Goal: Task Accomplishment & Management: Complete application form

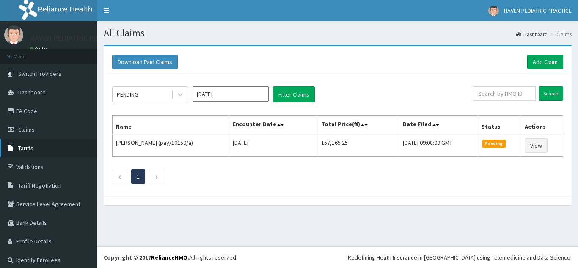
click at [27, 149] on span "Tariffs" at bounding box center [25, 148] width 15 height 8
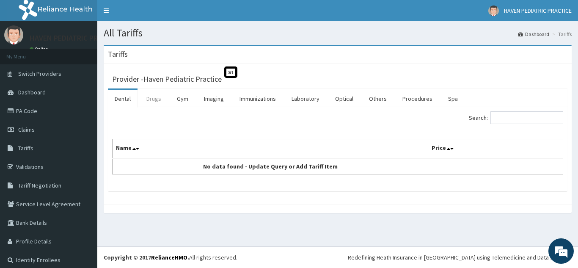
click at [151, 101] on link "Drugs" at bounding box center [154, 99] width 28 height 18
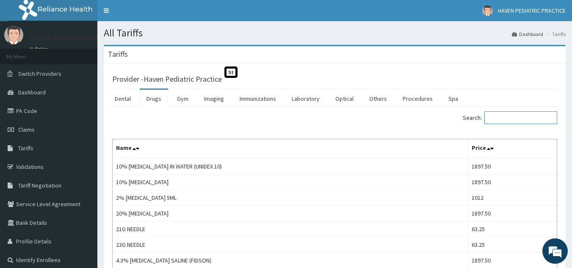
click at [520, 117] on input "Search:" at bounding box center [520, 117] width 73 height 13
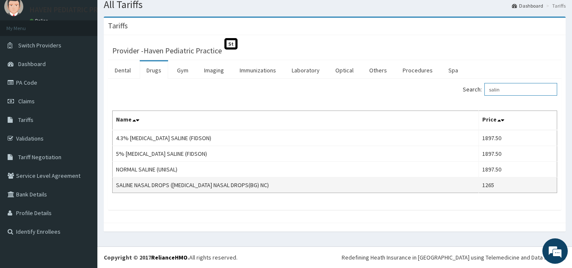
scroll to position [28, 0]
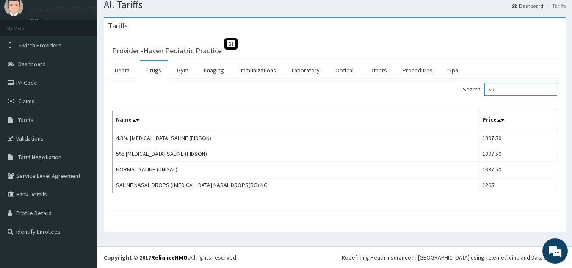
type input "s"
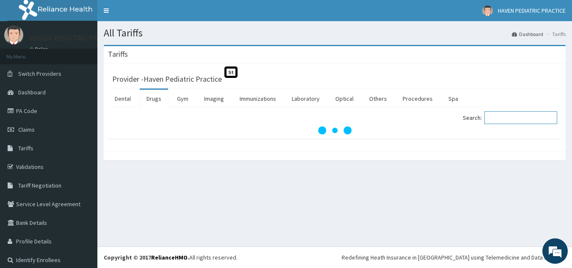
scroll to position [0, 0]
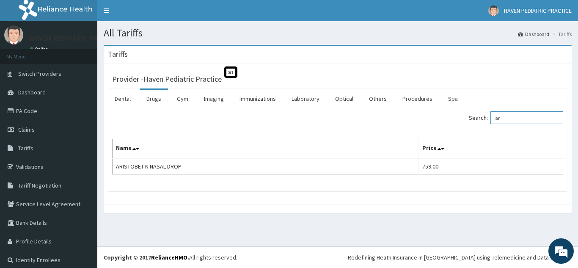
type input "a"
type input "c"
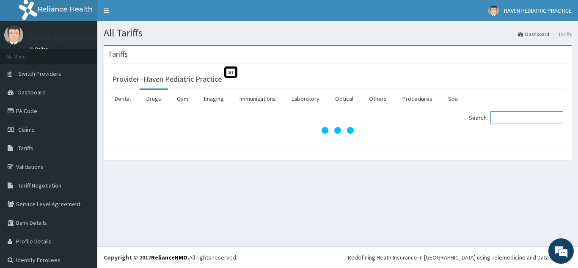
type input "m"
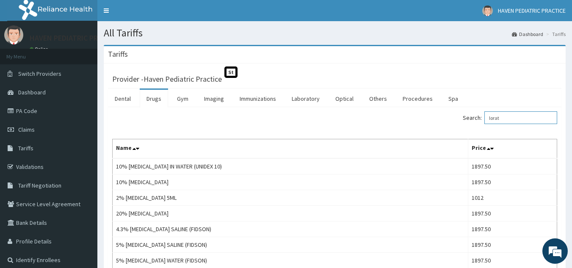
click at [517, 121] on input "lorat" at bounding box center [520, 117] width 73 height 13
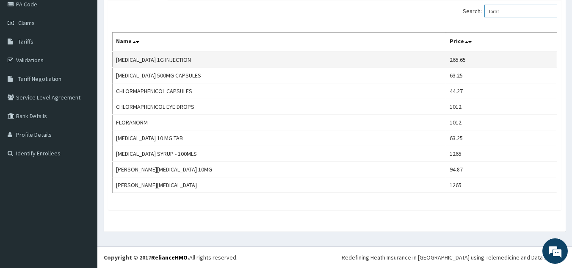
scroll to position [28, 0]
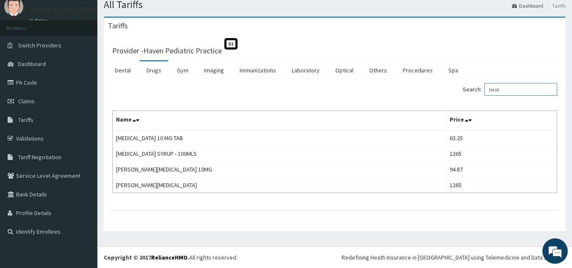
type input "lorat"
click at [32, 91] on link "PA Code" at bounding box center [48, 82] width 97 height 19
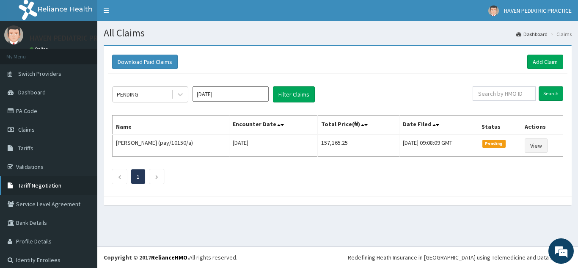
scroll to position [6, 0]
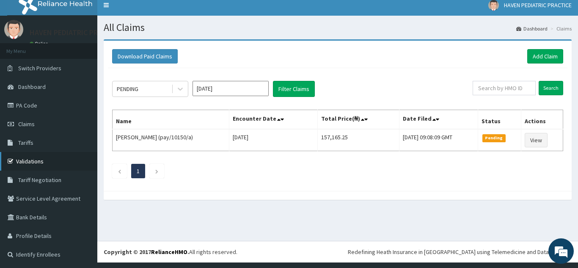
click at [31, 163] on link "Validations" at bounding box center [48, 161] width 97 height 19
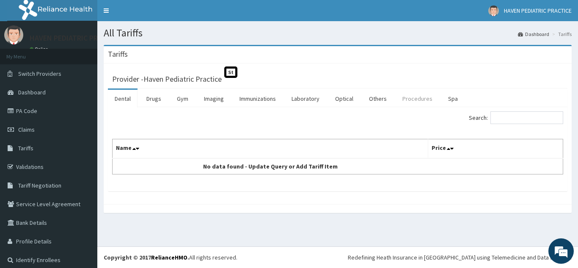
click at [405, 99] on link "Procedures" at bounding box center [418, 99] width 44 height 18
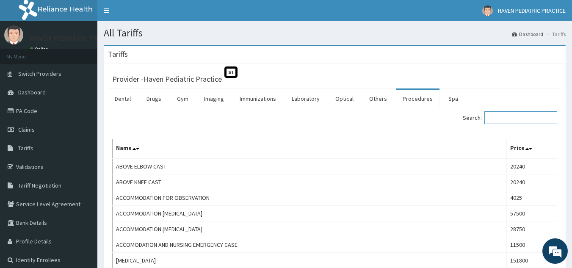
click at [508, 118] on input "Search:" at bounding box center [520, 117] width 73 height 13
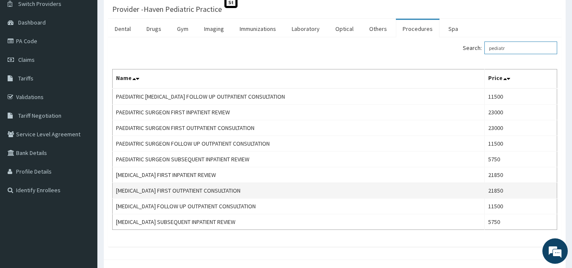
scroll to position [85, 0]
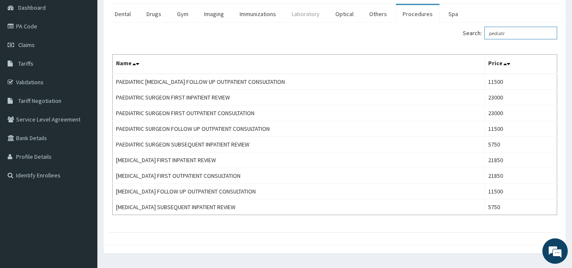
type input "pediatr"
click at [314, 17] on link "Laboratory" at bounding box center [305, 14] width 41 height 18
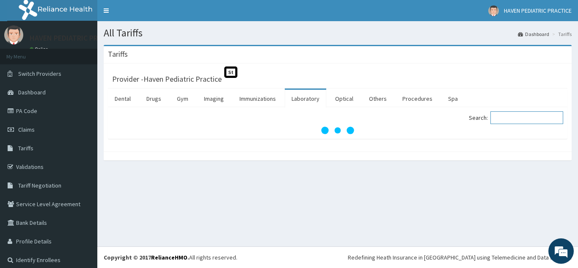
click at [518, 119] on input "Search:" at bounding box center [527, 117] width 73 height 13
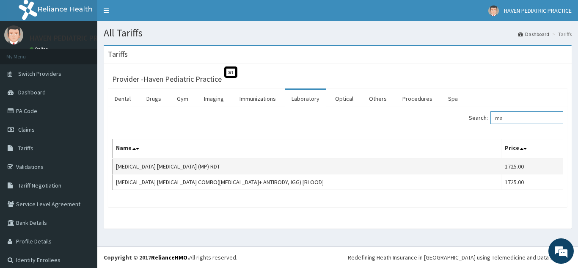
type input "m"
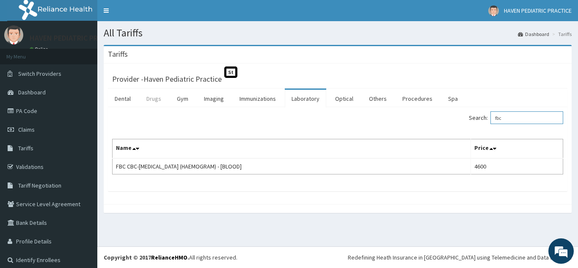
type input "fbc"
drag, startPoint x: 148, startPoint y: 92, endPoint x: 173, endPoint y: 105, distance: 27.8
click at [149, 92] on link "Drugs" at bounding box center [154, 99] width 28 height 18
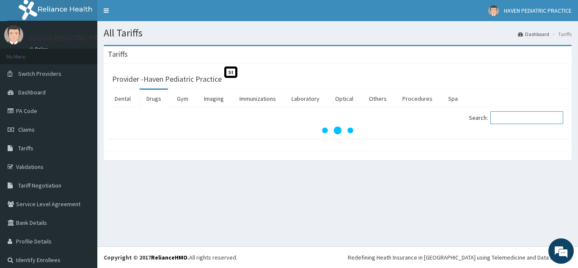
click at [526, 121] on input "Search:" at bounding box center [527, 117] width 73 height 13
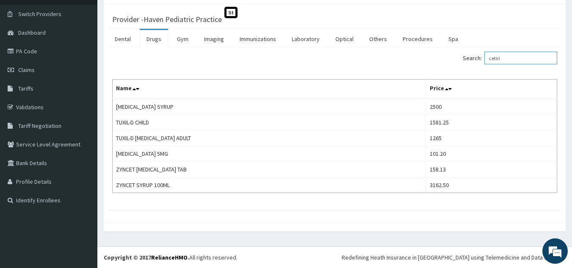
scroll to position [60, 0]
type input "cetiri"
click at [30, 73] on span "Claims" at bounding box center [26, 70] width 17 height 8
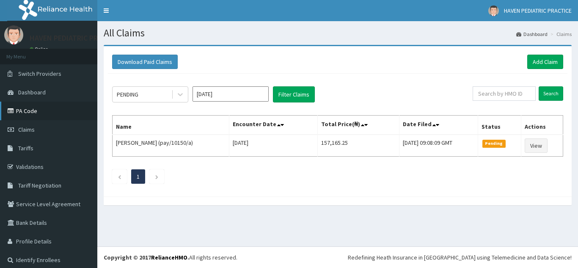
click at [30, 110] on link "PA Code" at bounding box center [48, 111] width 97 height 19
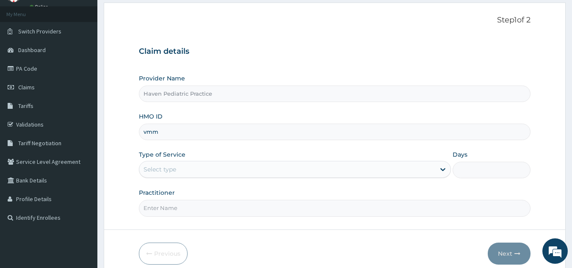
type input "vmm/10033/b"
click at [221, 170] on div "Select type" at bounding box center [287, 170] width 296 height 14
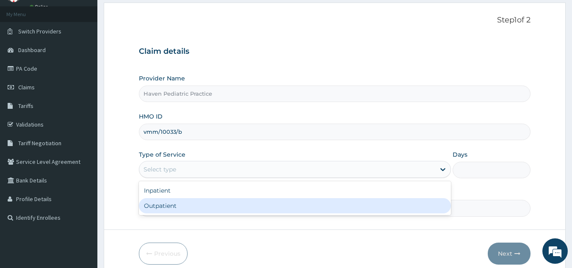
click at [173, 207] on div "Outpatient" at bounding box center [295, 205] width 312 height 15
type input "1"
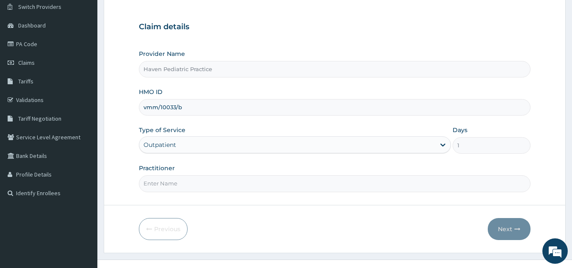
scroll to position [80, 0]
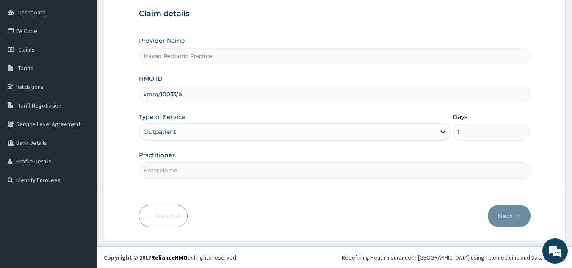
click at [181, 172] on input "Practitioner" at bounding box center [335, 170] width 392 height 17
type input "d"
type input "DR. ODEDINA"
click at [508, 208] on button "Next" at bounding box center [509, 216] width 43 height 22
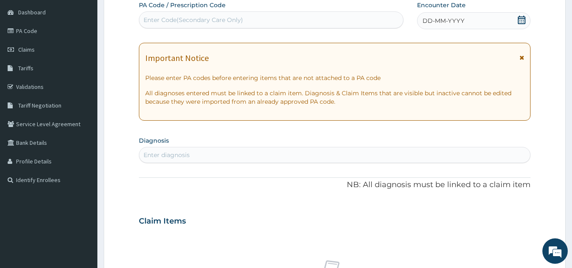
click at [213, 18] on div "Enter Code(Secondary Care Only)" at bounding box center [193, 20] width 99 height 8
click at [223, 20] on div "Enter Code(Secondary Care Only)" at bounding box center [193, 20] width 99 height 8
paste input "PA/6372CE"
type input "PA/6372CE"
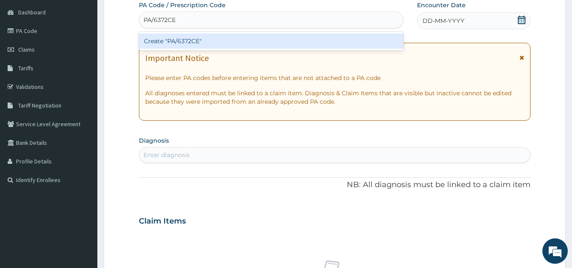
click at [194, 43] on div "Create "PA/6372CE"" at bounding box center [271, 40] width 265 height 15
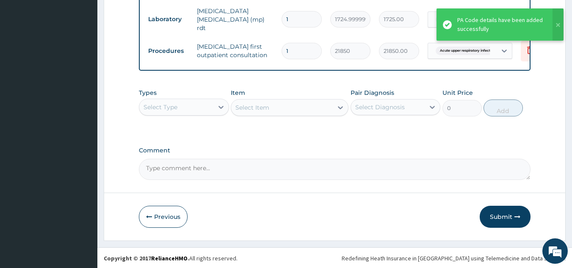
scroll to position [401, 0]
click at [512, 213] on button "Submit" at bounding box center [505, 216] width 51 height 22
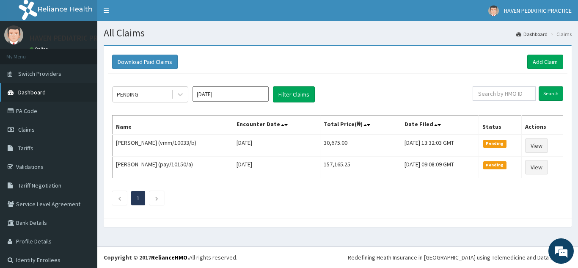
click at [44, 93] on span "Dashboard" at bounding box center [32, 92] width 28 height 8
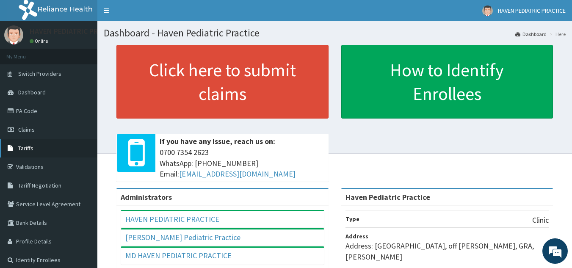
click at [22, 150] on span "Tariffs" at bounding box center [25, 148] width 15 height 8
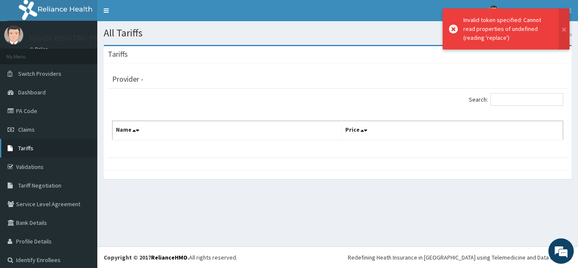
click at [36, 145] on link "Tariffs" at bounding box center [48, 148] width 97 height 19
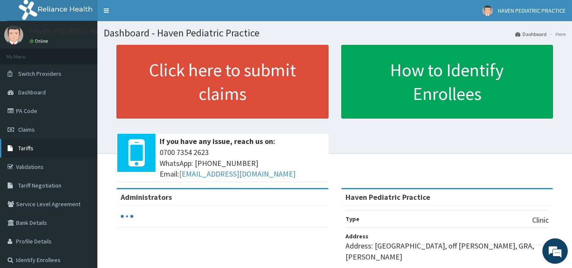
click at [39, 147] on link "Tariffs" at bounding box center [48, 148] width 97 height 19
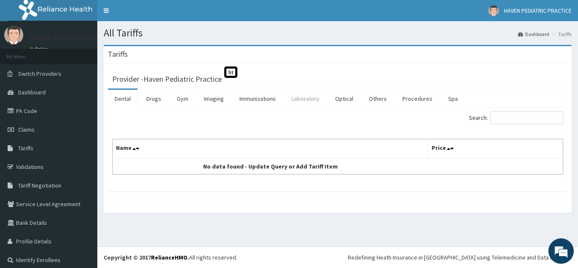
click at [302, 99] on link "Laboratory" at bounding box center [305, 99] width 41 height 18
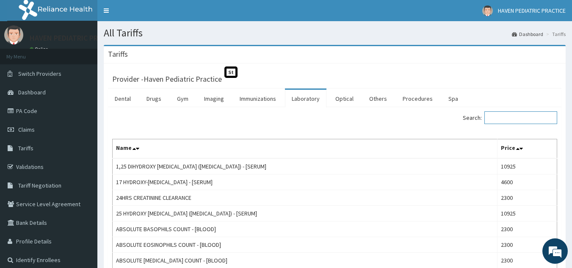
click at [516, 119] on input "Search:" at bounding box center [520, 117] width 73 height 13
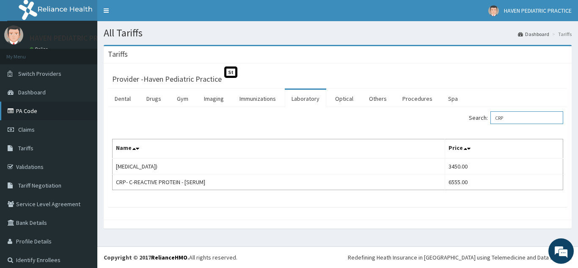
type input "CRP"
click at [31, 110] on link "PA Code" at bounding box center [48, 111] width 97 height 19
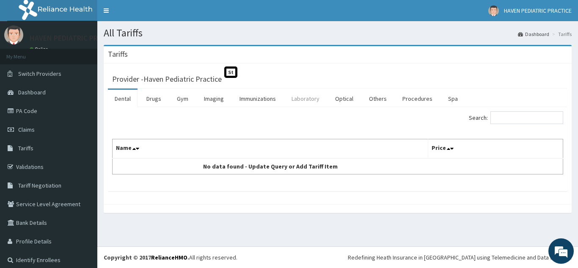
click at [300, 98] on link "Laboratory" at bounding box center [305, 99] width 41 height 18
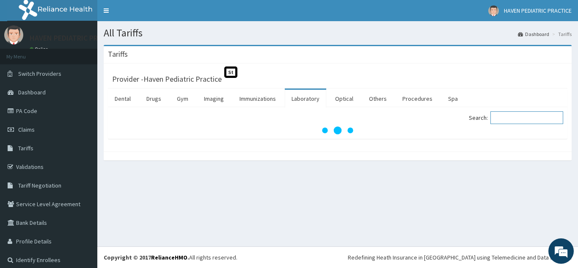
click at [514, 121] on input "Search:" at bounding box center [527, 117] width 73 height 13
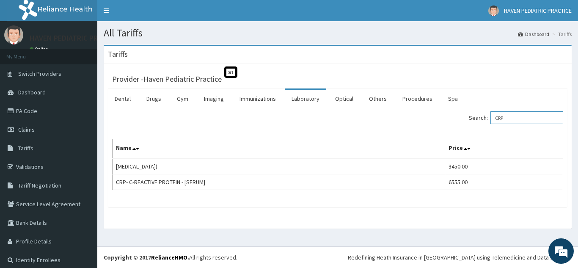
type input "CRP"
click at [23, 110] on link "PA Code" at bounding box center [48, 111] width 97 height 19
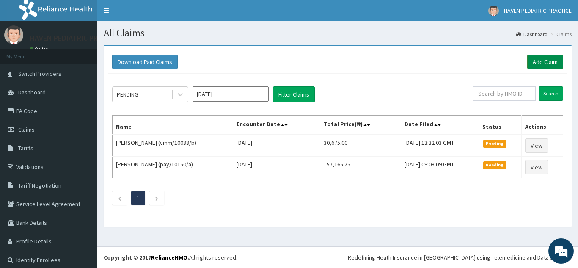
click at [534, 60] on link "Add Claim" at bounding box center [545, 62] width 36 height 14
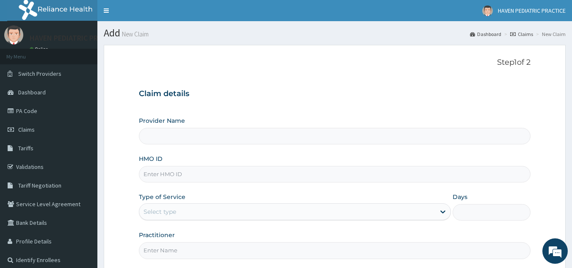
click at [203, 174] on input "HMO ID" at bounding box center [335, 174] width 392 height 17
type input "Haven Pediatric Practice"
paste input "IWE/10006/A"
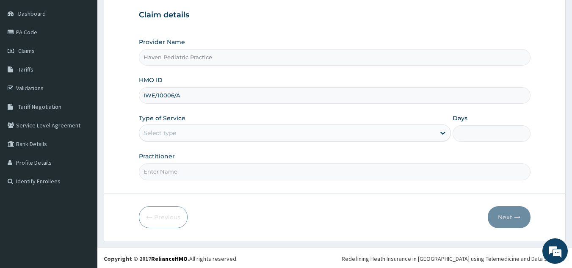
scroll to position [80, 0]
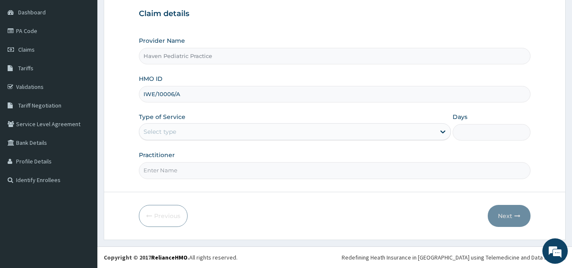
type input "IWE/10006/A"
click at [229, 170] on input "Practitioner" at bounding box center [335, 170] width 392 height 17
type input "d"
type input "DR. ODEDINA"
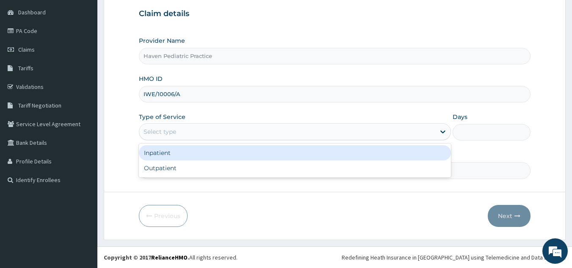
click at [384, 130] on div "Select type" at bounding box center [287, 132] width 296 height 14
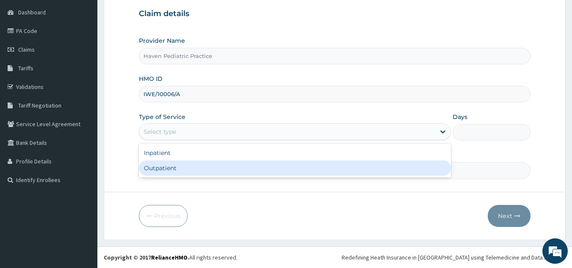
click at [251, 168] on div "Outpatient" at bounding box center [295, 167] width 312 height 15
type input "1"
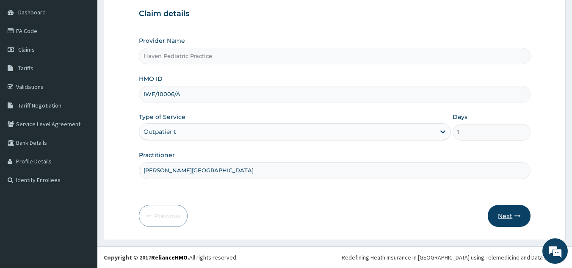
click at [520, 215] on icon "button" at bounding box center [517, 216] width 6 height 6
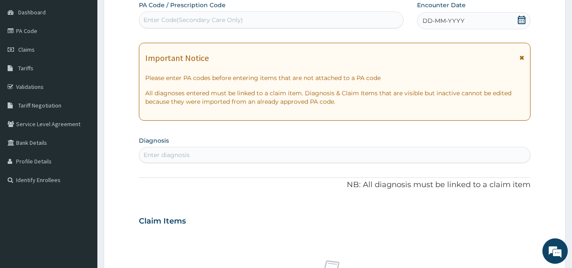
click at [331, 22] on div "Enter Code(Secondary Care Only)" at bounding box center [271, 20] width 264 height 14
click at [317, 22] on div "Enter Code(Secondary Care Only)" at bounding box center [271, 20] width 264 height 14
paste input "PA/487BFD"
type input "PA/487BFD"
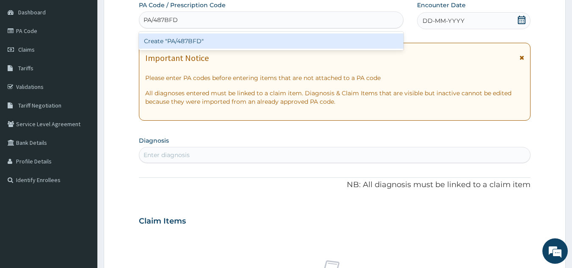
click at [311, 39] on div "Create "PA/487BFD"" at bounding box center [271, 40] width 265 height 15
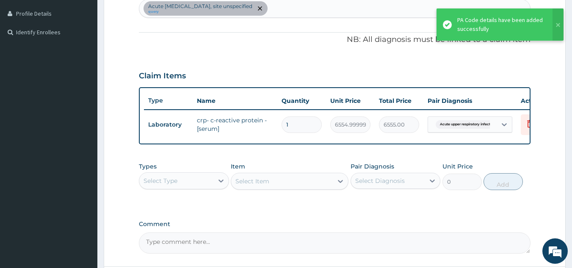
scroll to position [262, 0]
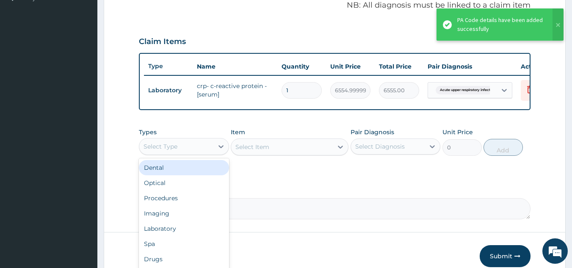
click at [179, 151] on div "Select Type" at bounding box center [176, 147] width 74 height 14
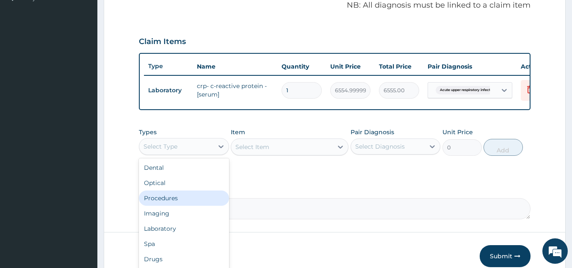
click at [157, 206] on div "Procedures" at bounding box center [184, 198] width 90 height 15
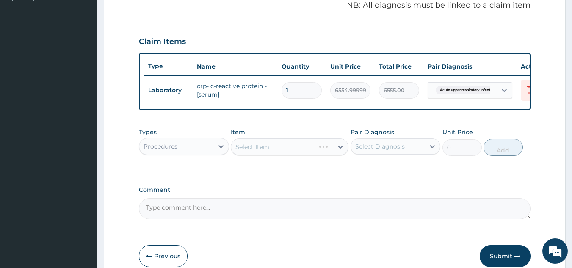
click at [361, 151] on div "Select Diagnosis" at bounding box center [380, 146] width 50 height 8
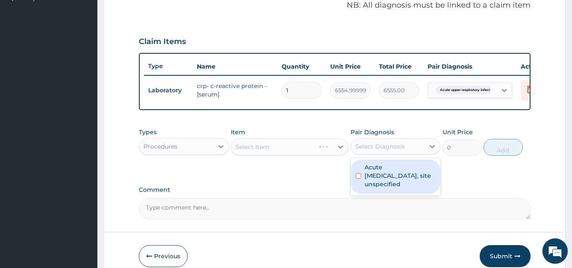
click at [366, 179] on label "Acute upper respiratory infection, site unspecified" at bounding box center [399, 175] width 71 height 25
checkbox input "true"
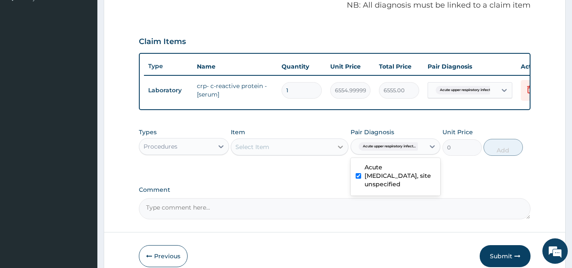
click at [337, 151] on icon at bounding box center [340, 147] width 8 height 8
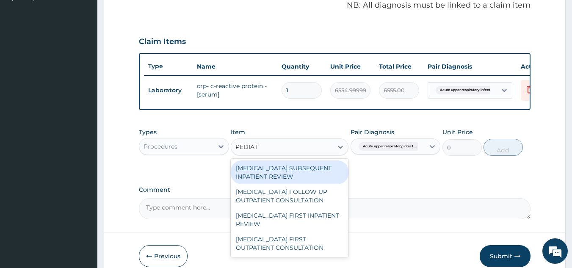
type input "PEDIATR"
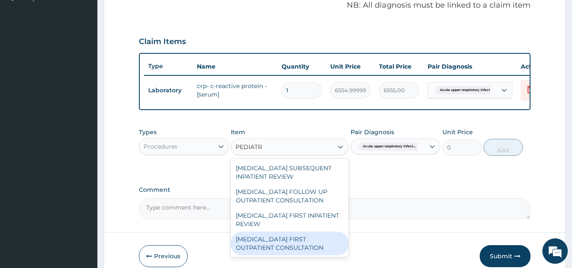
click at [286, 248] on div "PEDIATRICIAN FIRST OUTPATIENT CONSULTATION" at bounding box center [290, 244] width 118 height 24
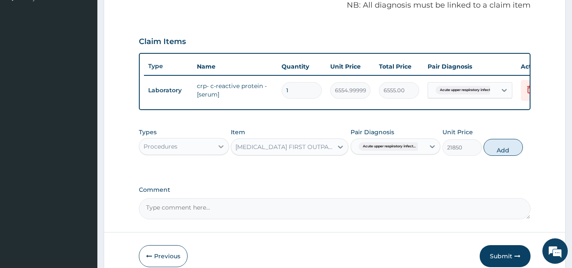
click at [213, 154] on div at bounding box center [220, 146] width 15 height 15
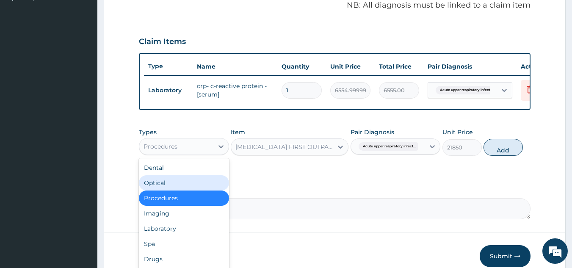
drag, startPoint x: 293, startPoint y: 196, endPoint x: 298, endPoint y: 188, distance: 9.3
click at [294, 193] on label "Comment" at bounding box center [335, 189] width 392 height 7
click at [294, 198] on textarea "Comment" at bounding box center [335, 208] width 392 height 21
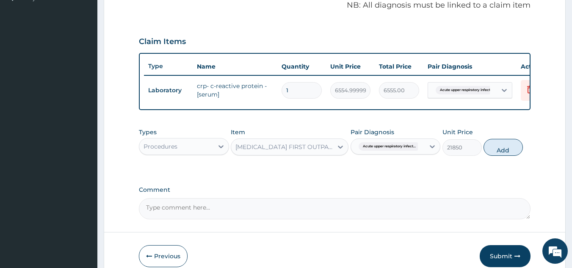
click at [506, 156] on button "Add" at bounding box center [502, 147] width 39 height 17
type input "0"
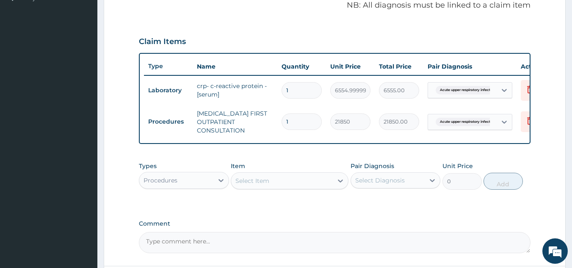
scroll to position [0, 33]
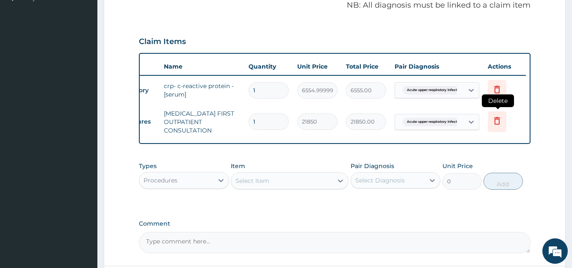
click at [496, 120] on icon at bounding box center [497, 121] width 10 height 10
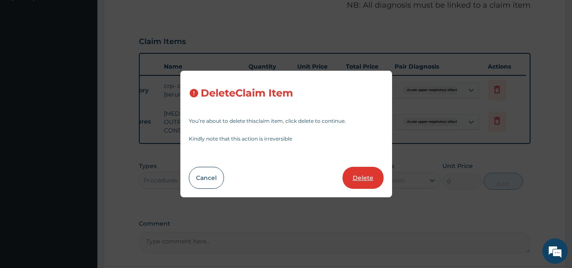
click at [370, 174] on button "Delete" at bounding box center [362, 178] width 41 height 22
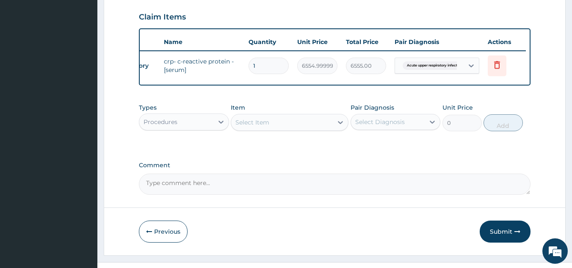
scroll to position [309, 0]
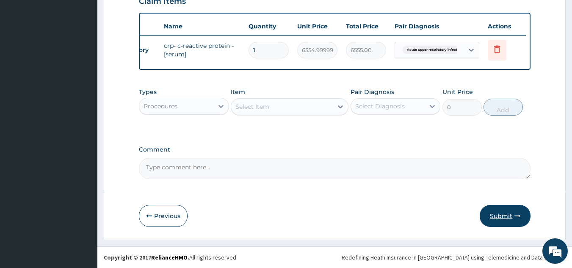
click at [506, 214] on button "Submit" at bounding box center [505, 216] width 51 height 22
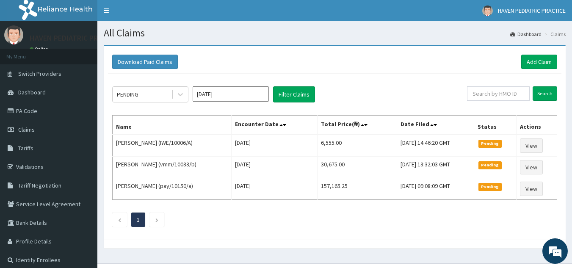
click at [20, 114] on link "PA Code" at bounding box center [48, 111] width 97 height 19
